Goal: Contribute content: Contribute content

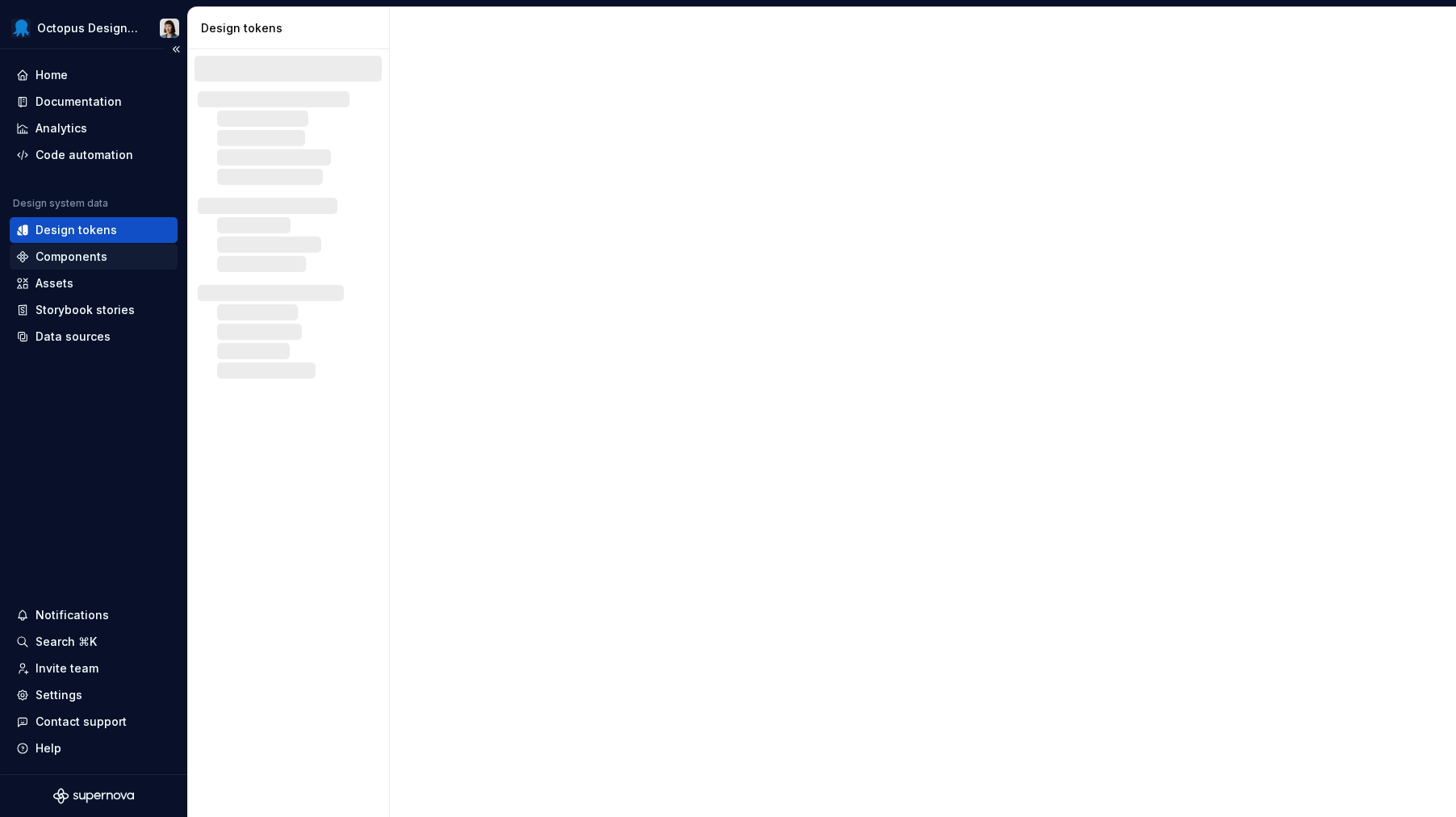
click at [79, 260] on div "Components" at bounding box center [71, 256] width 72 height 16
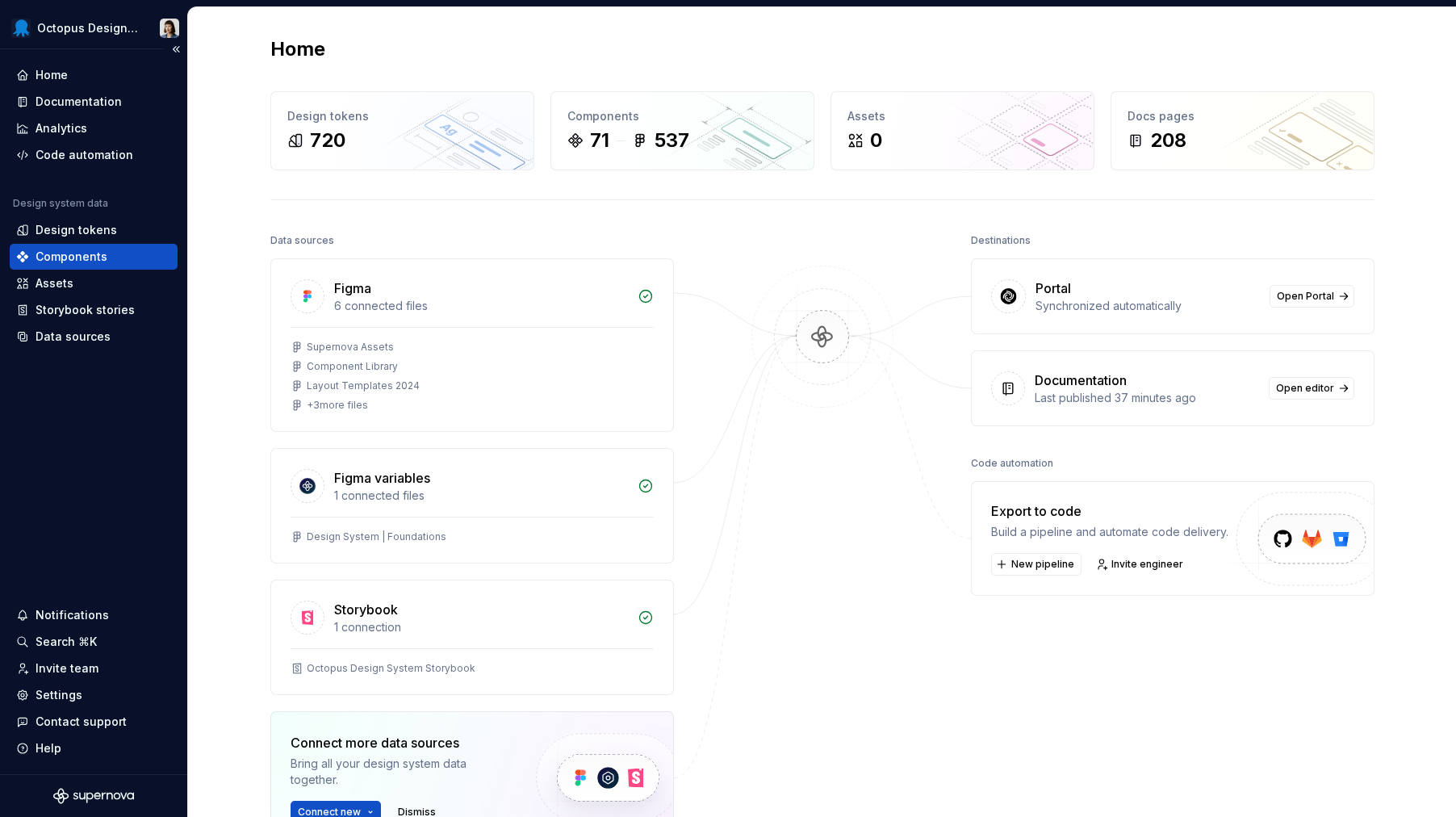
click at [132, 253] on div "Components" at bounding box center [93, 256] width 155 height 16
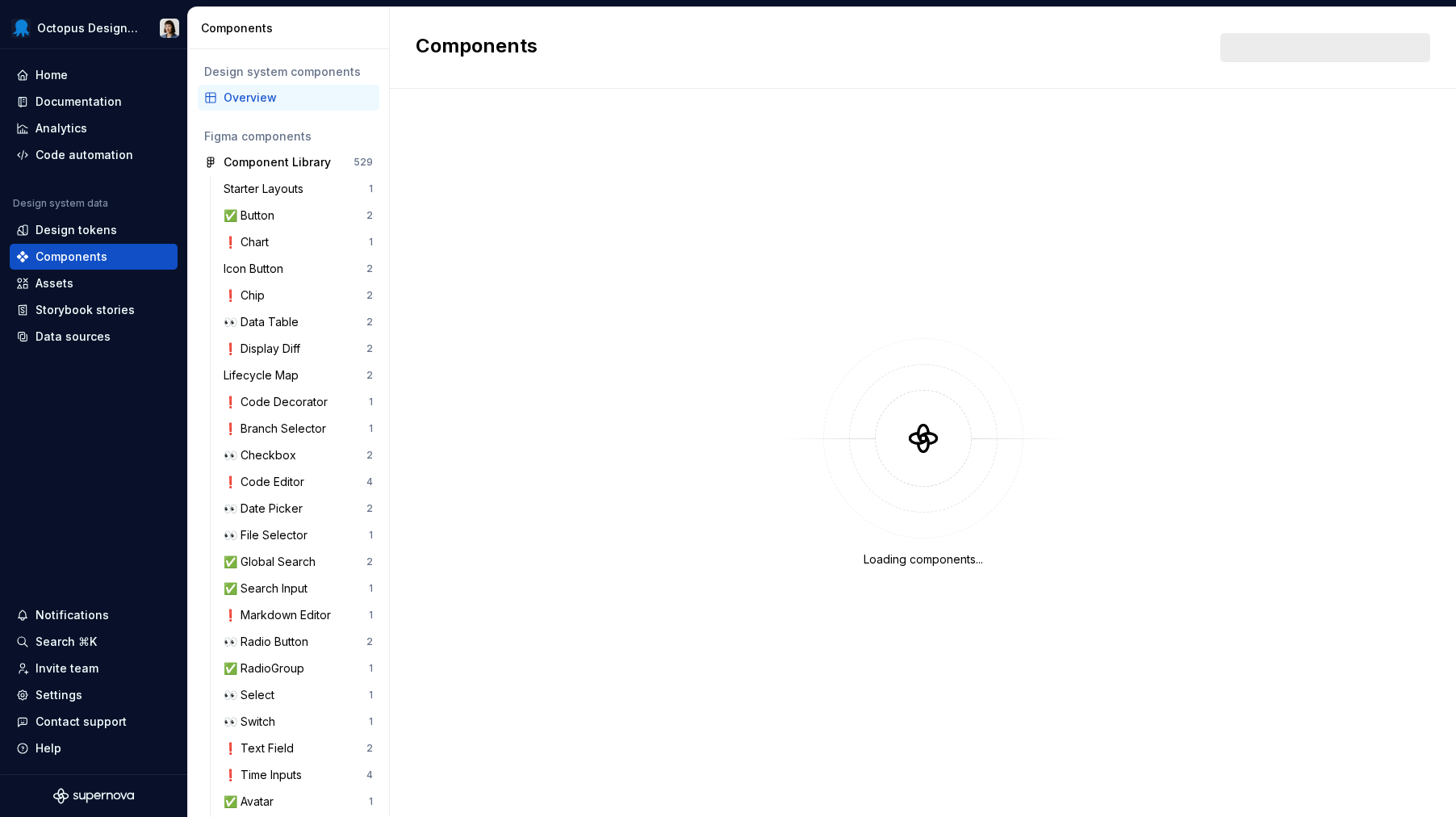
click at [1278, 51] on div at bounding box center [1324, 47] width 210 height 29
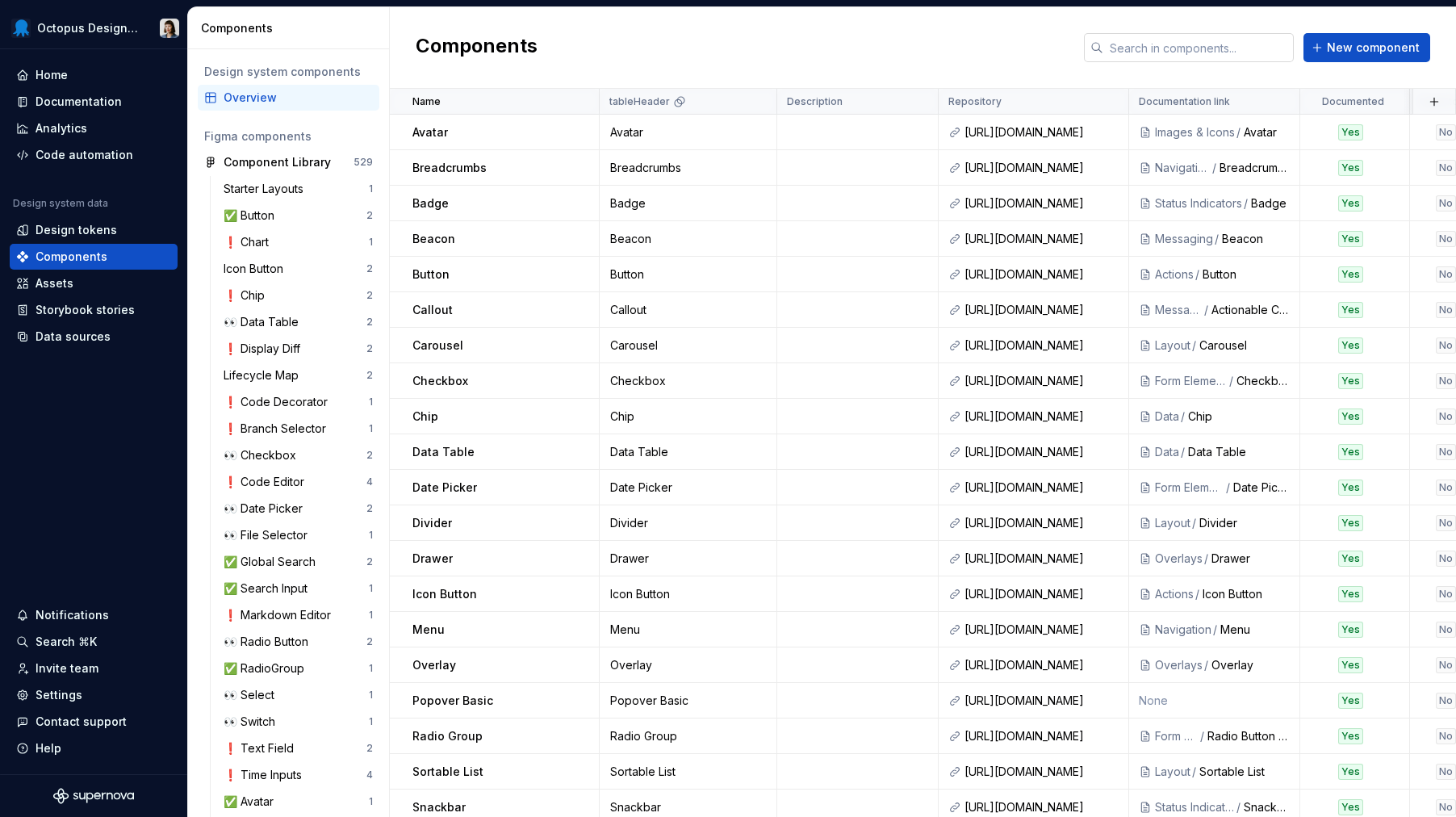
click at [1277, 51] on input "text" at bounding box center [1198, 47] width 190 height 29
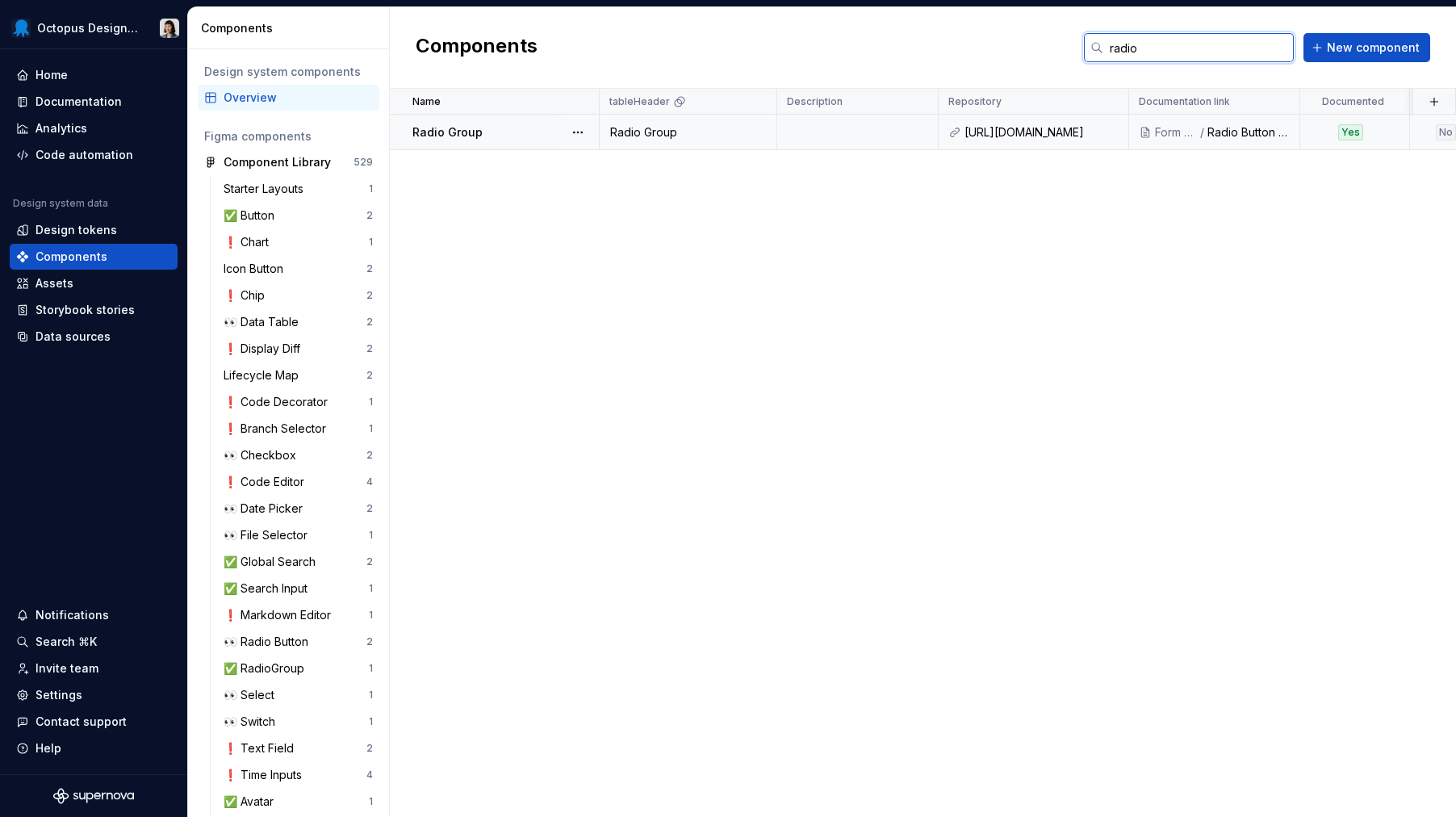
type input "radio"
click at [743, 129] on div "Radio Group" at bounding box center [688, 132] width 175 height 16
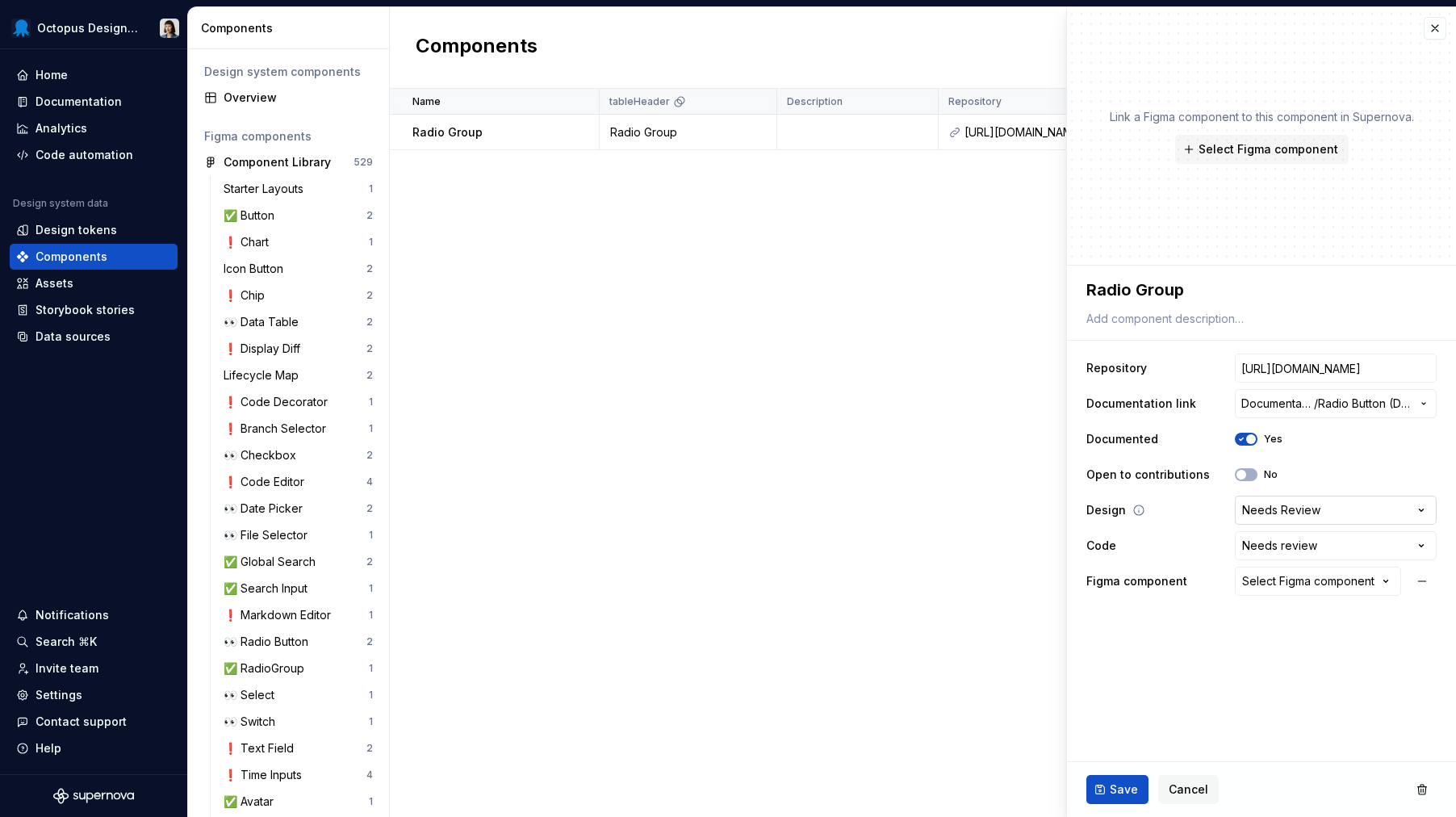
type textarea "*"
click at [1331, 507] on html "Octopus Design System Home Documentation Analytics Code automation Design syste…" at bounding box center [728, 408] width 1456 height 817
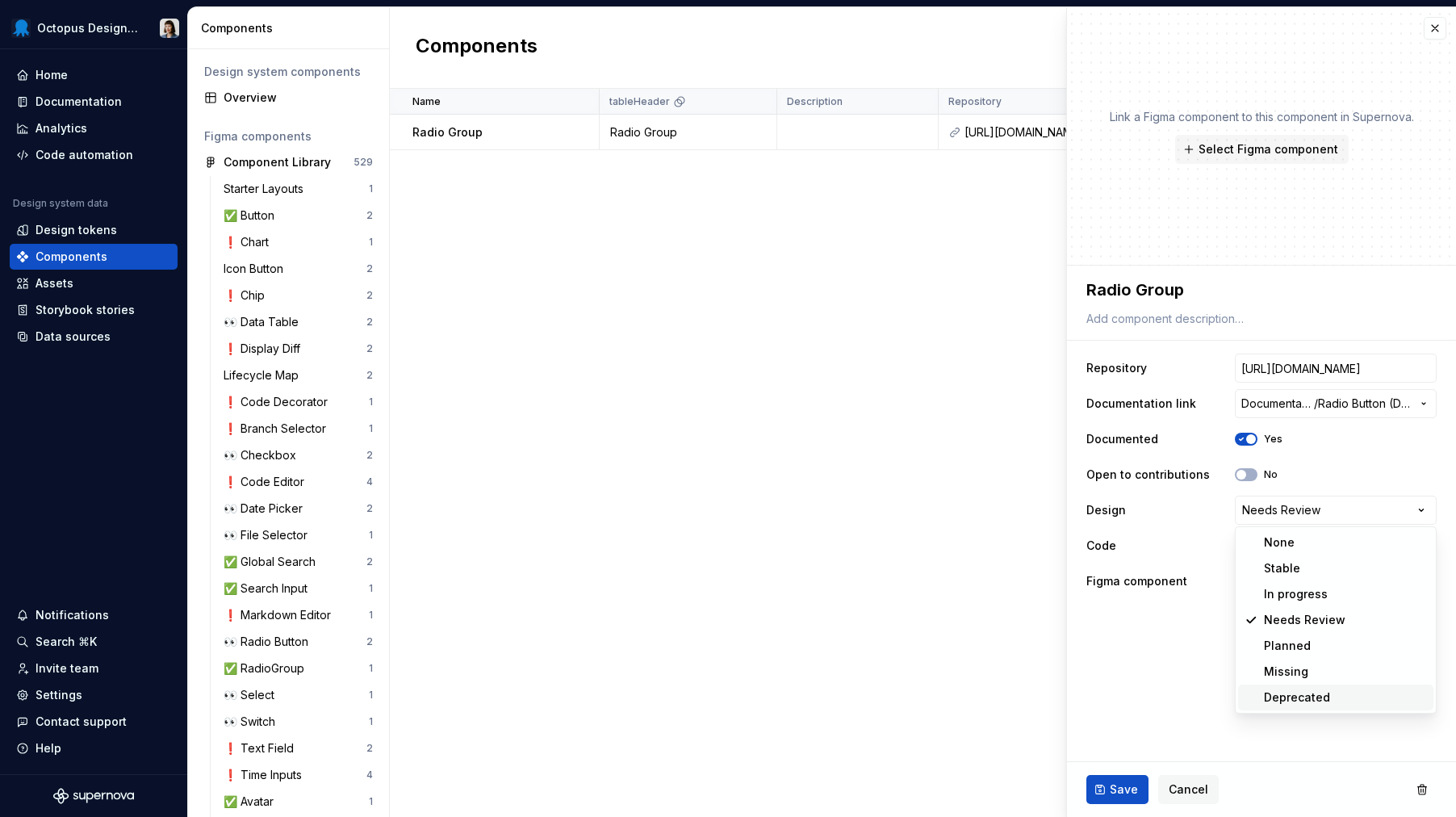
select select "**********"
type textarea "*"
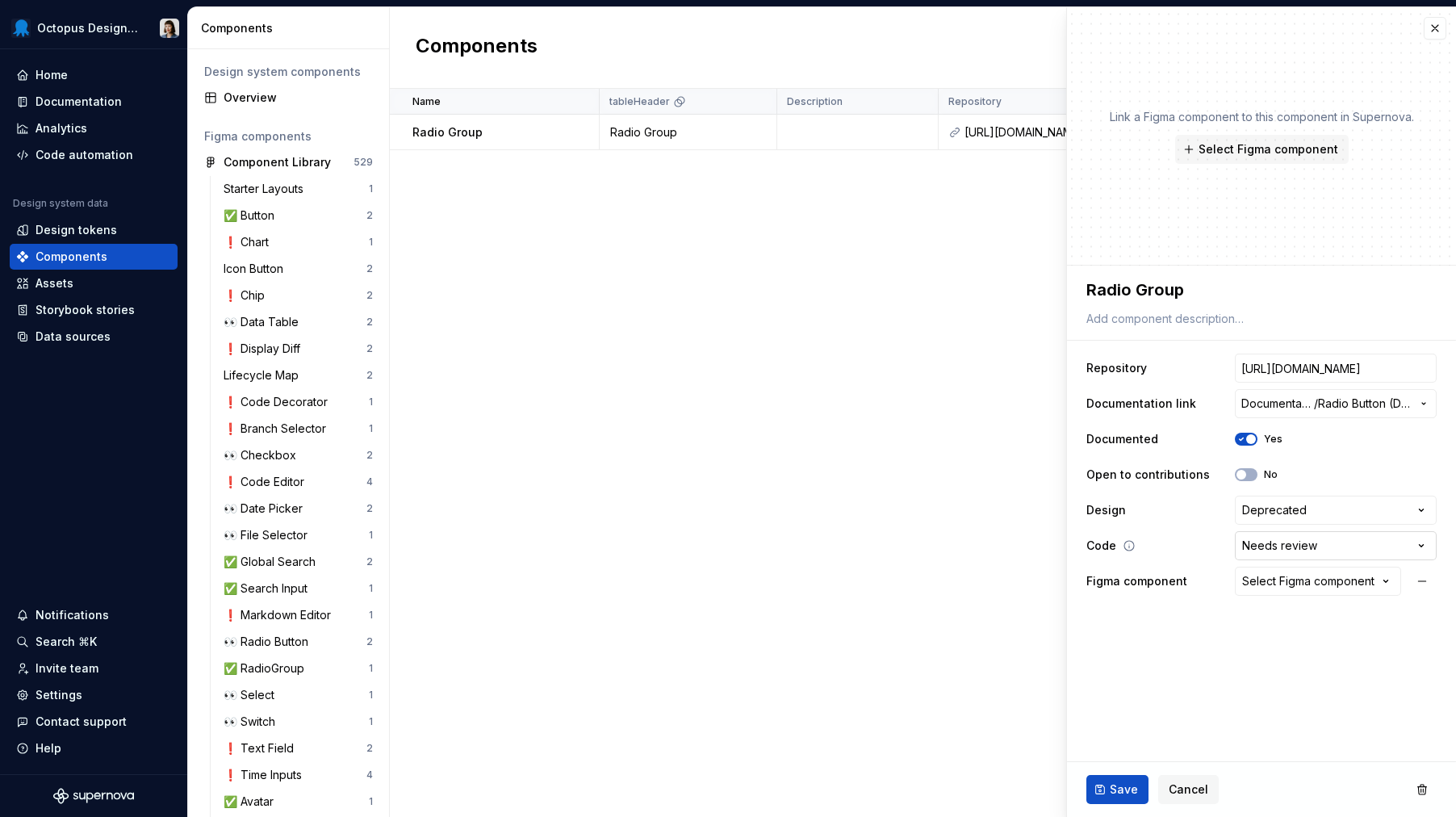
click at [1308, 550] on html "Octopus Design System Home Documentation Analytics Code automation Design syste…" at bounding box center [728, 408] width 1456 height 817
select select "**********"
type textarea "*"
click at [1311, 542] on html "Octopus Design System Home Documentation Analytics Code automation Design syste…" at bounding box center [728, 408] width 1456 height 817
select select "**********"
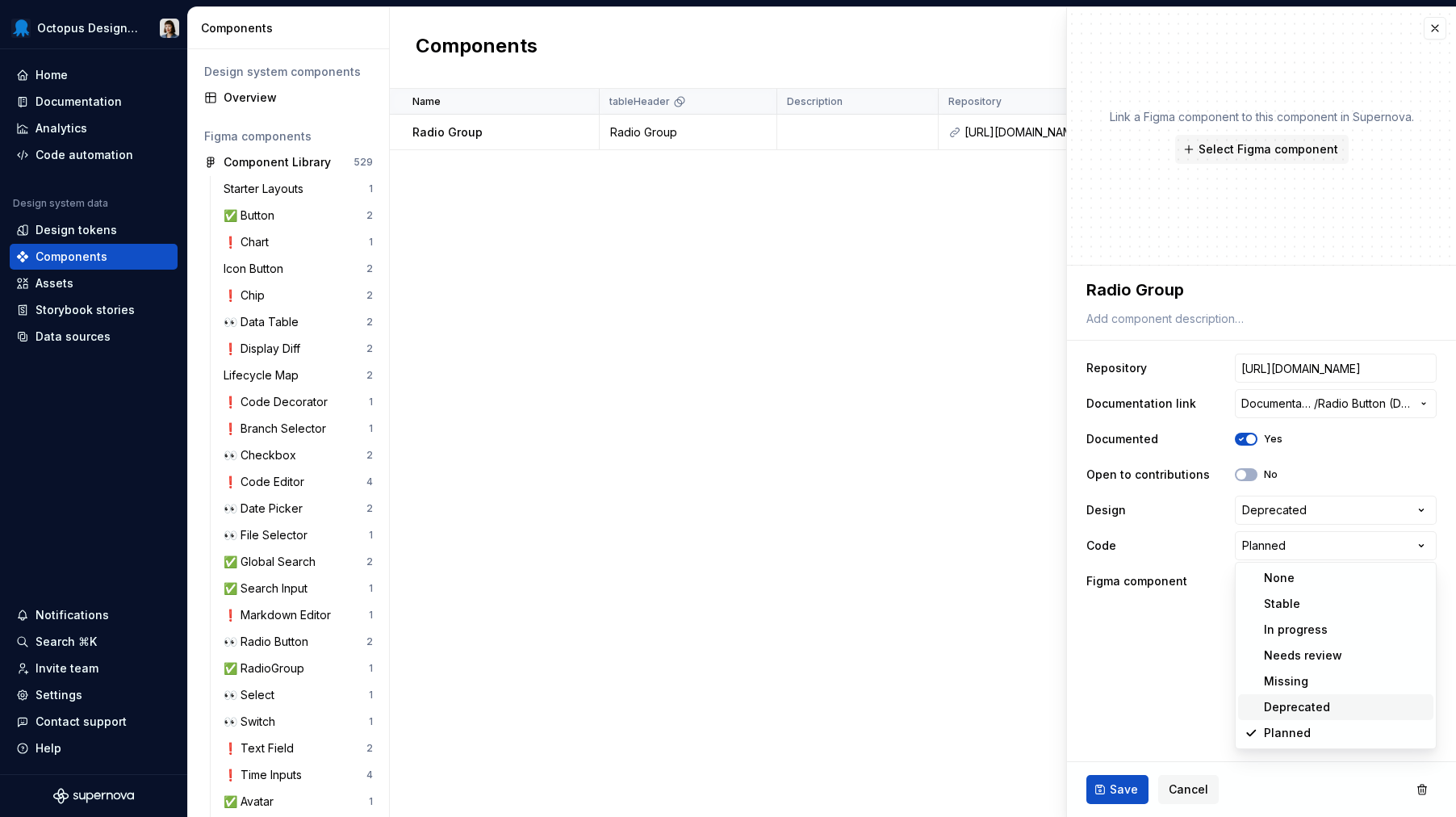
type textarea "*"
click at [1307, 580] on div "Select Figma component" at bounding box center [1308, 581] width 132 height 16
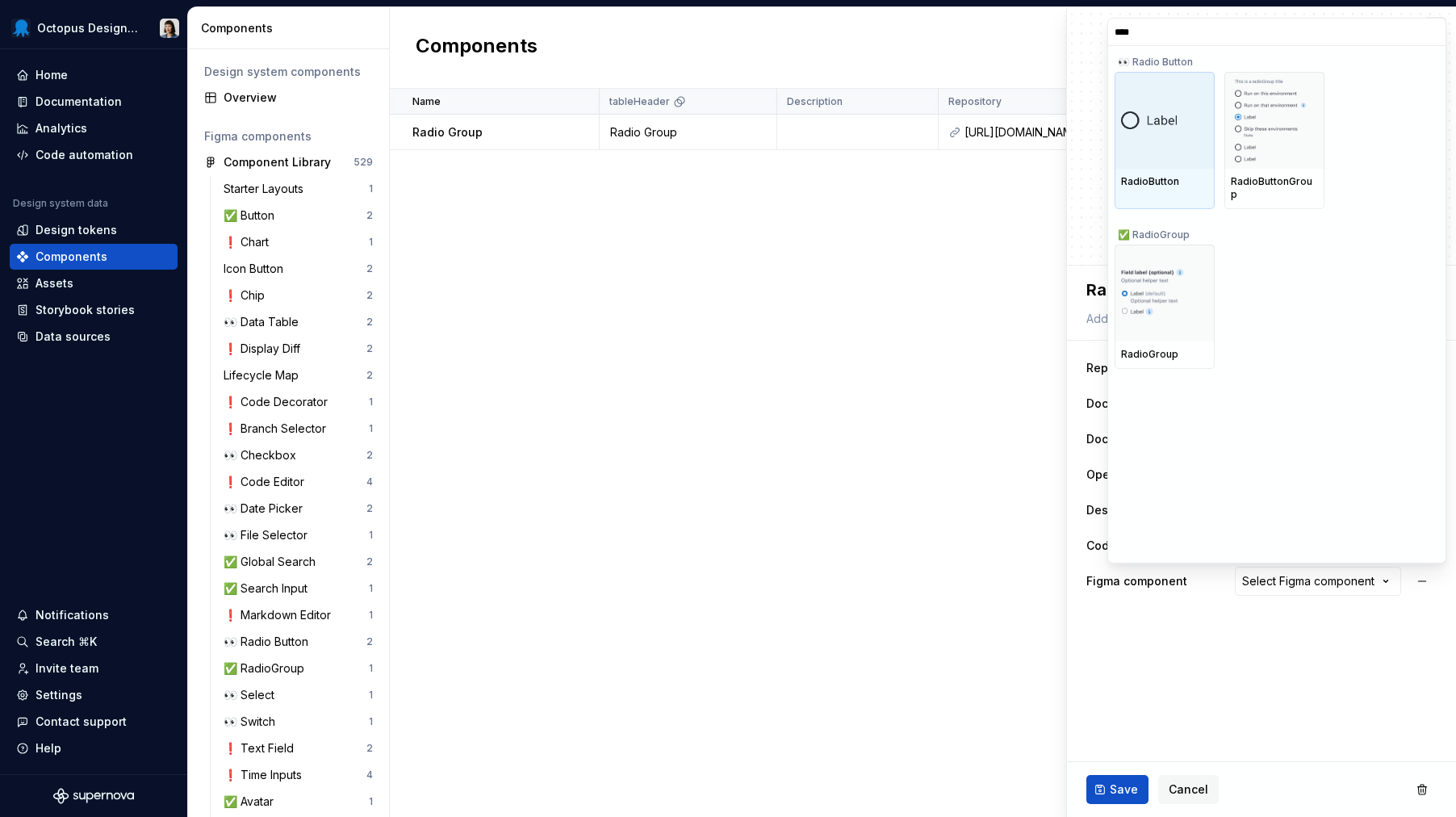
type input "*****"
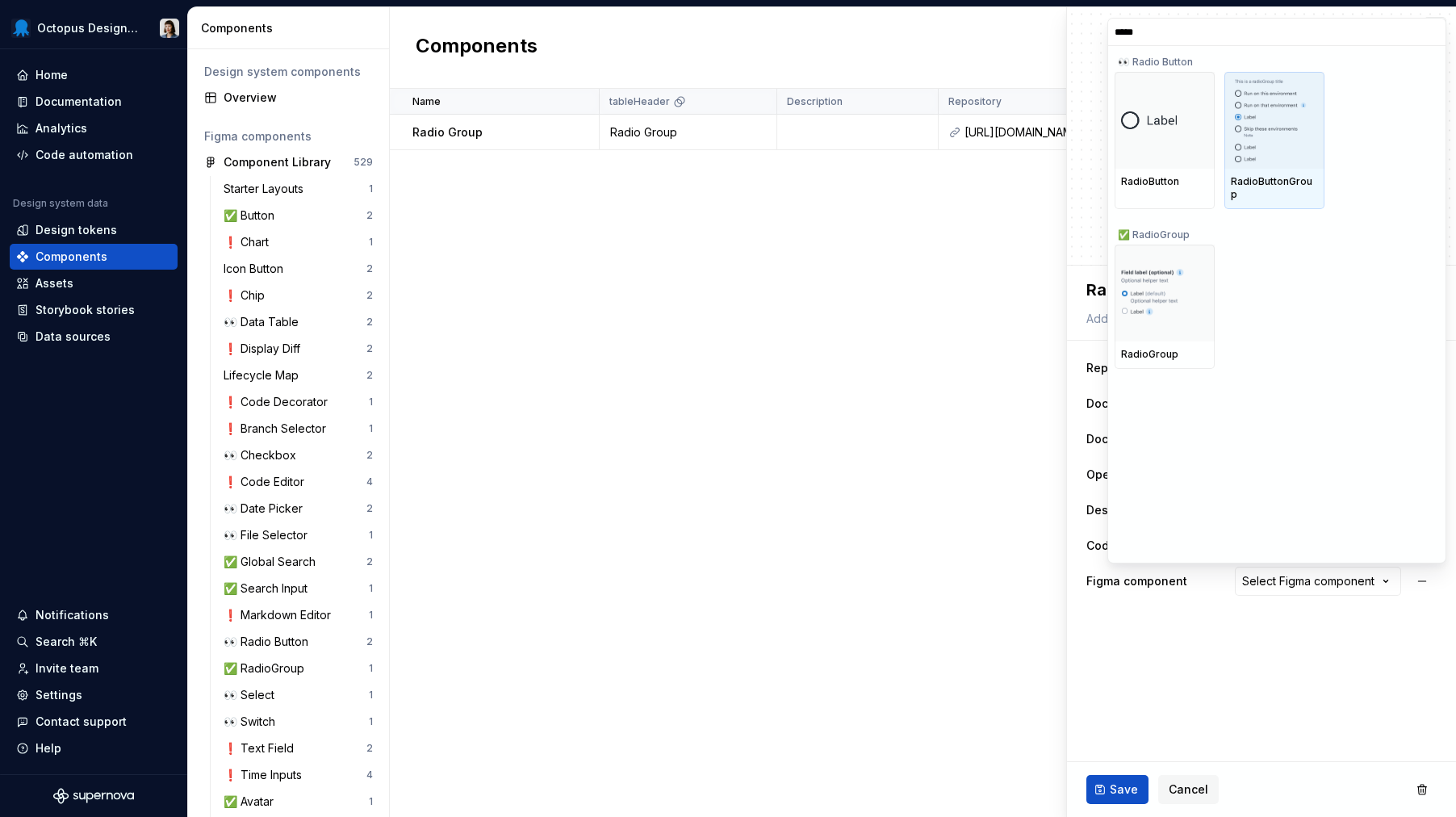
click at [1265, 138] on img at bounding box center [1274, 119] width 79 height 84
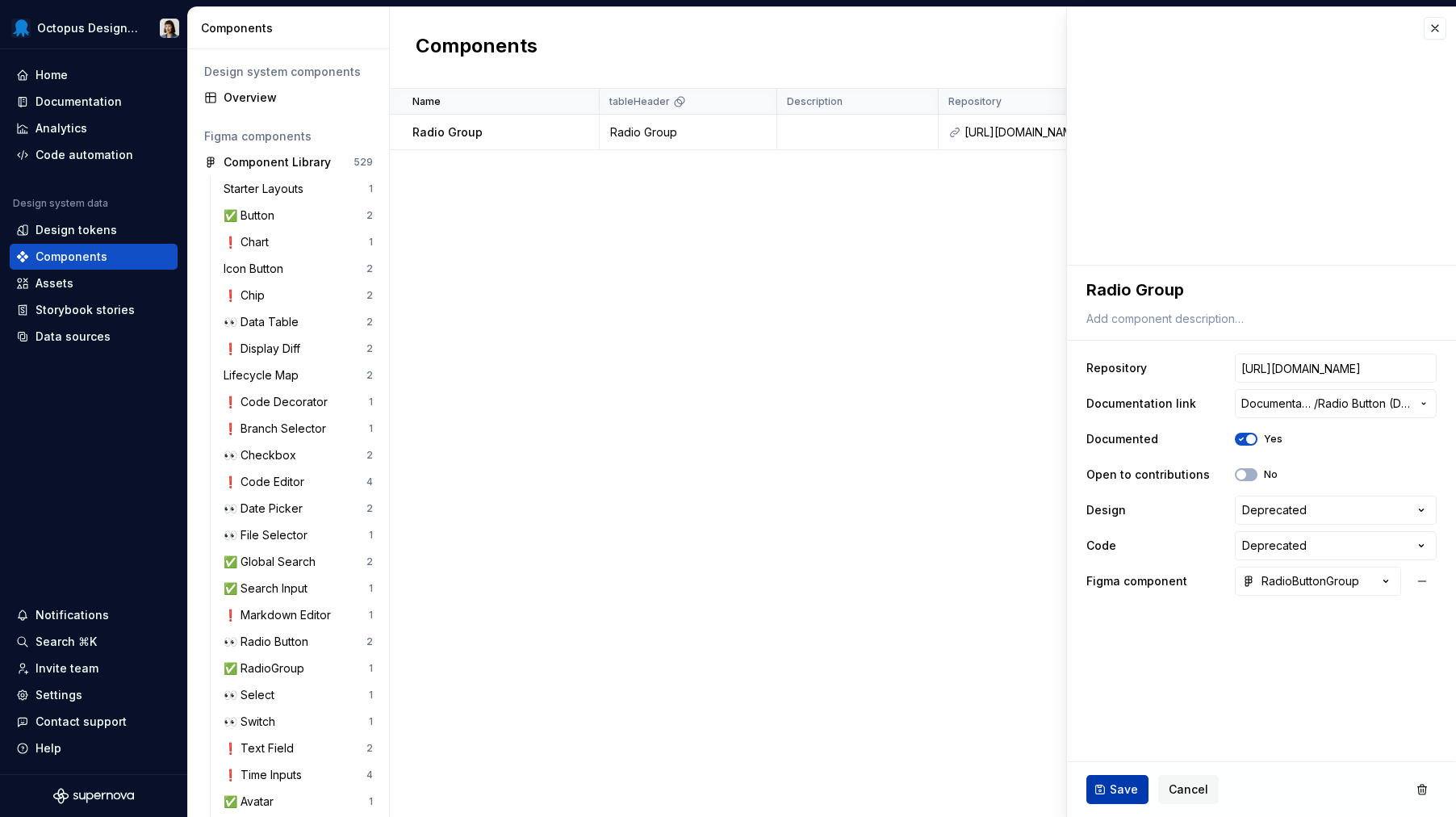
click at [1122, 788] on span "Save" at bounding box center [1123, 789] width 29 height 16
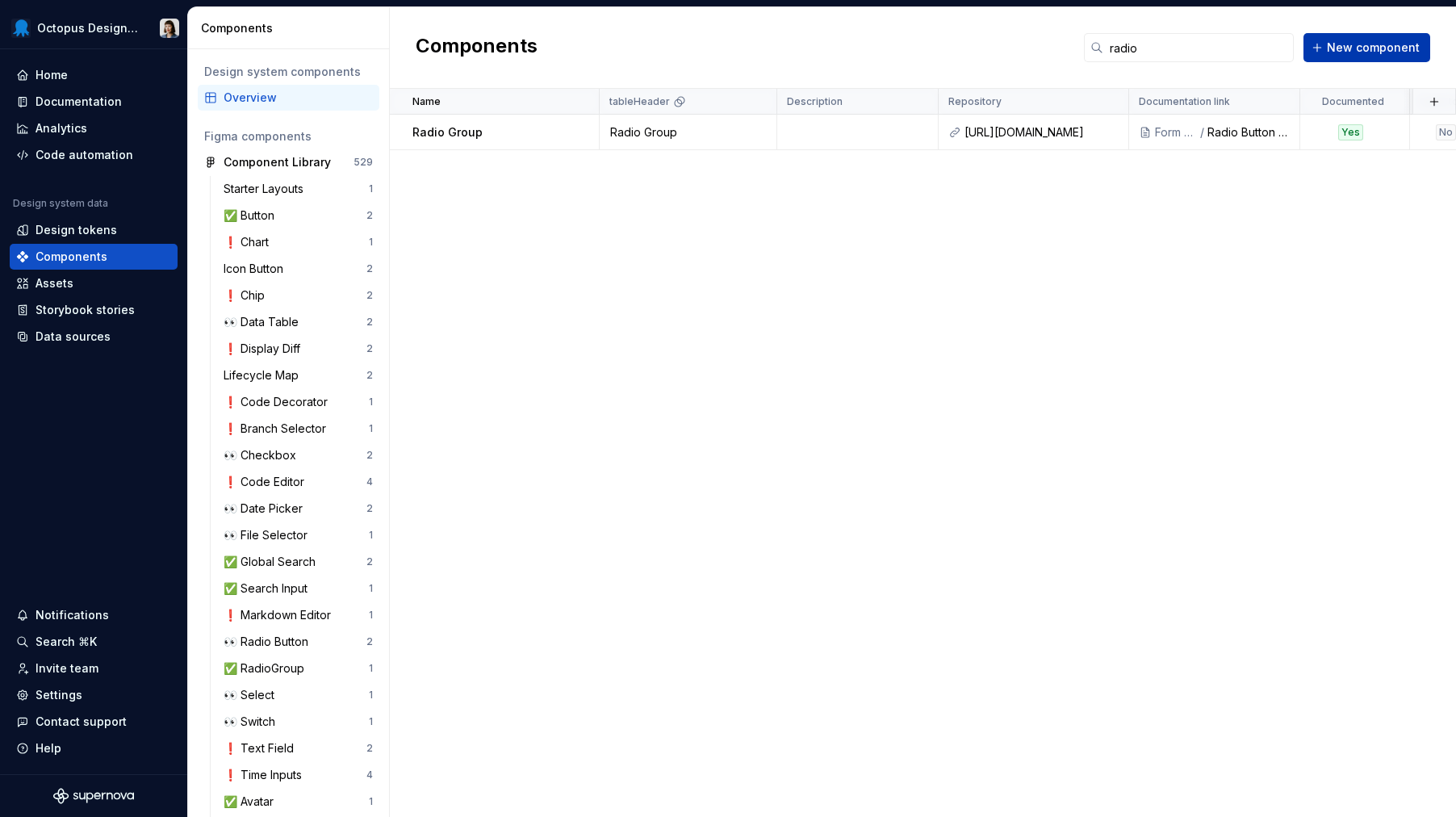
click at [1357, 54] on span "New component" at bounding box center [1373, 47] width 93 height 16
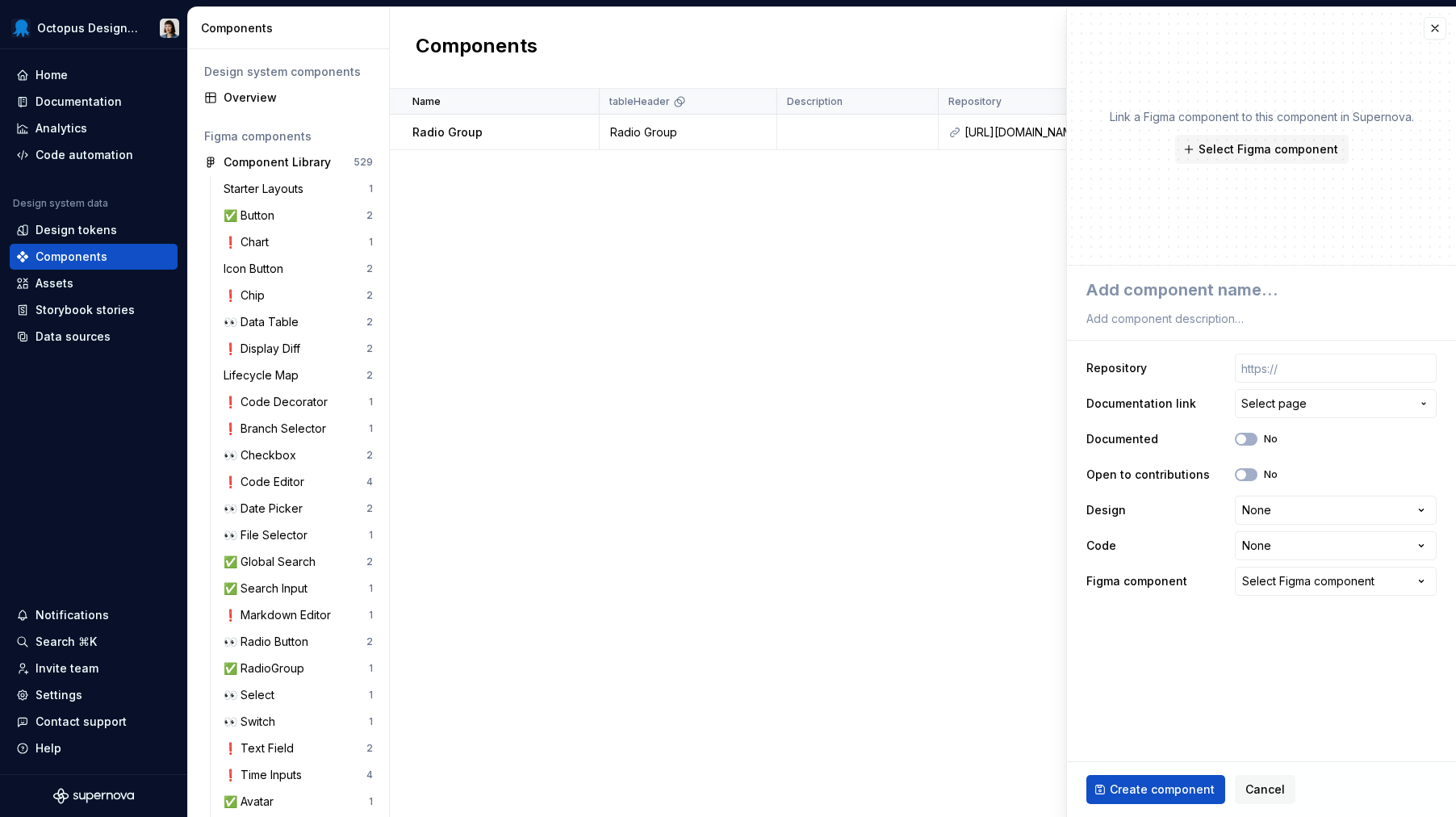
type textarea "*"
